Goal: Understand process/instructions: Learn about a topic

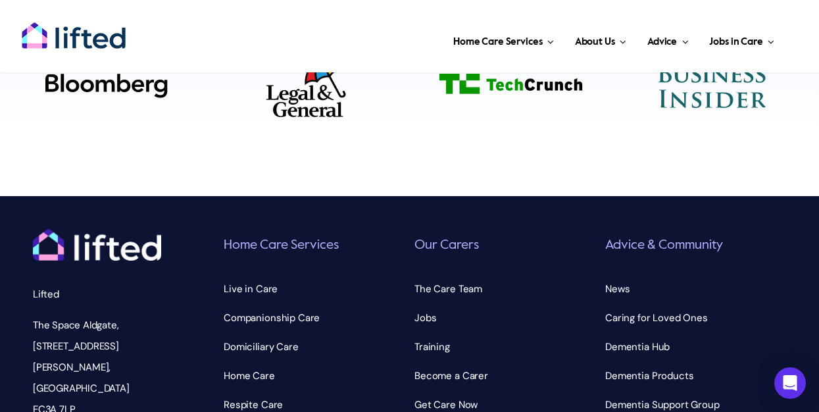
scroll to position [4657, 0]
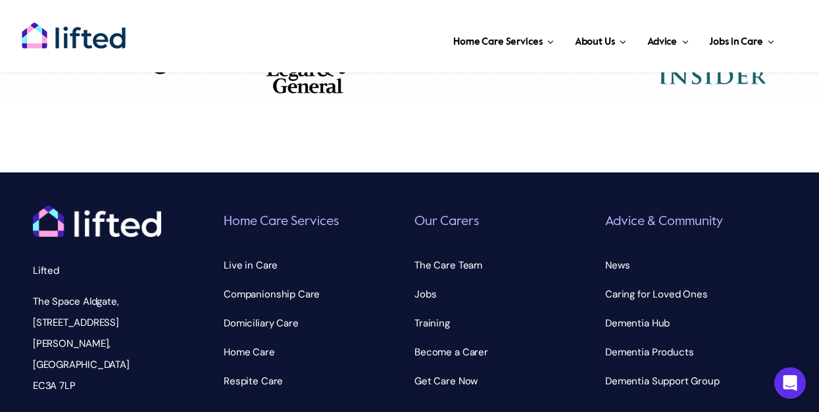
drag, startPoint x: 126, startPoint y: 358, endPoint x: 241, endPoint y: 358, distance: 115.1
copy p "Better Home Care Services Limited"
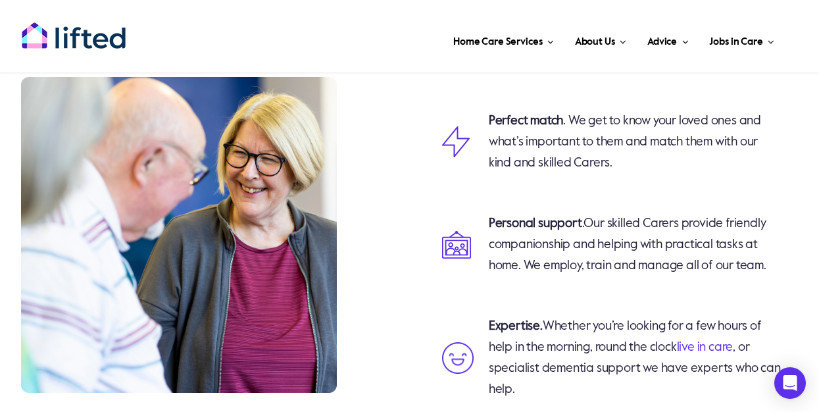
scroll to position [0, 0]
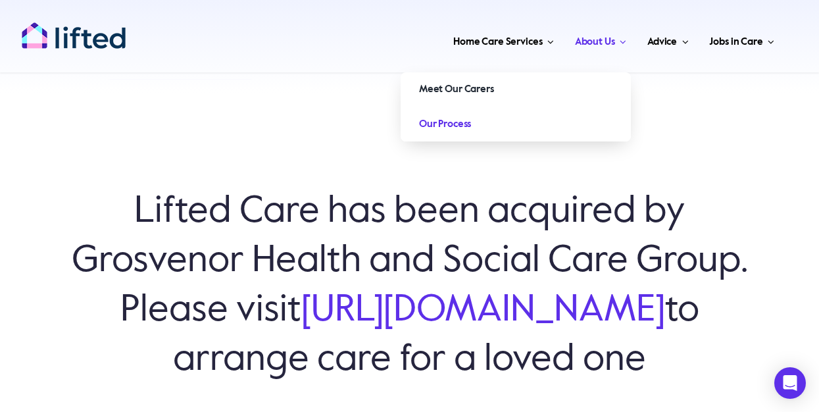
click at [530, 132] on link "Our Process" at bounding box center [515, 124] width 230 height 34
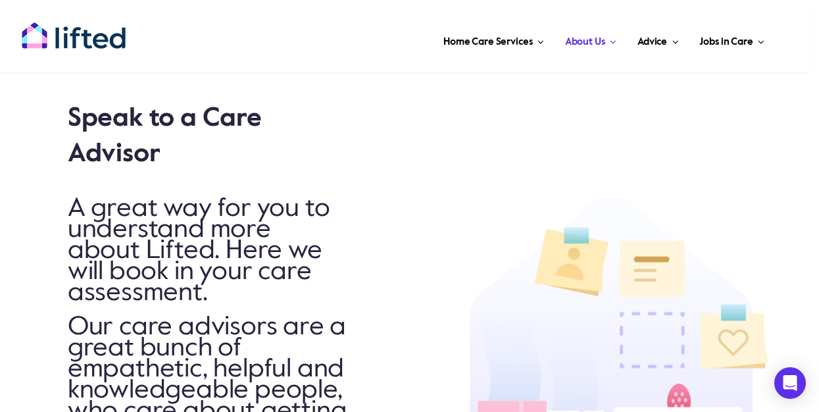
scroll to position [1343, 0]
